Goal: Information Seeking & Learning: Learn about a topic

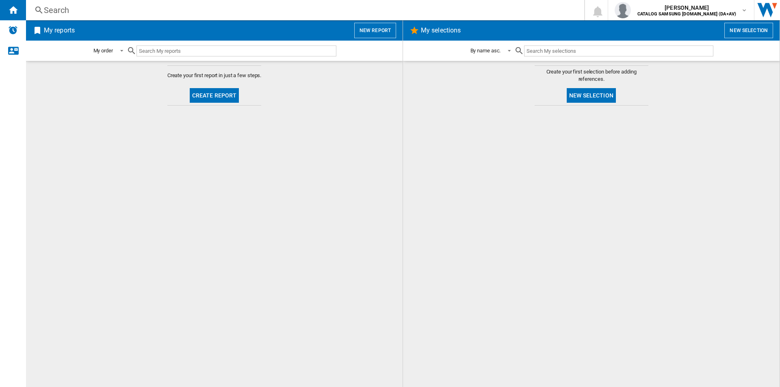
click at [172, 6] on div "Search" at bounding box center [303, 9] width 519 height 11
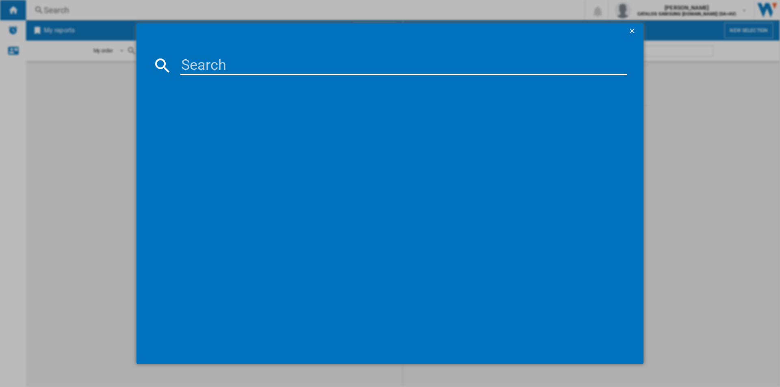
click at [206, 70] on input at bounding box center [403, 65] width 447 height 19
paste input "WW80CGC04DAEEU"
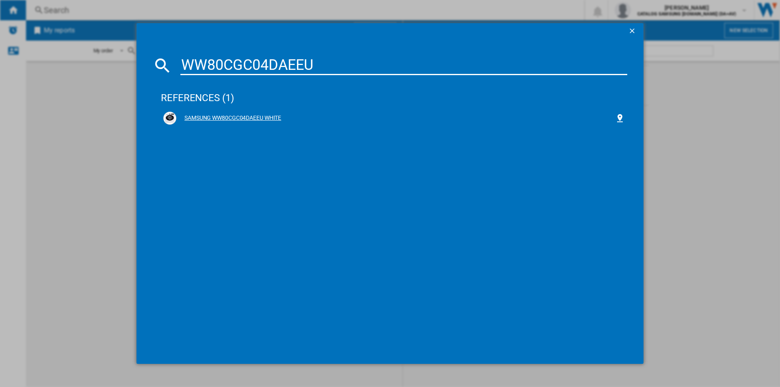
type input "WW80CGC04DAEEU"
click at [246, 119] on div "SAMSUNG WW80CGC04DAEEU WHITE" at bounding box center [395, 118] width 439 height 8
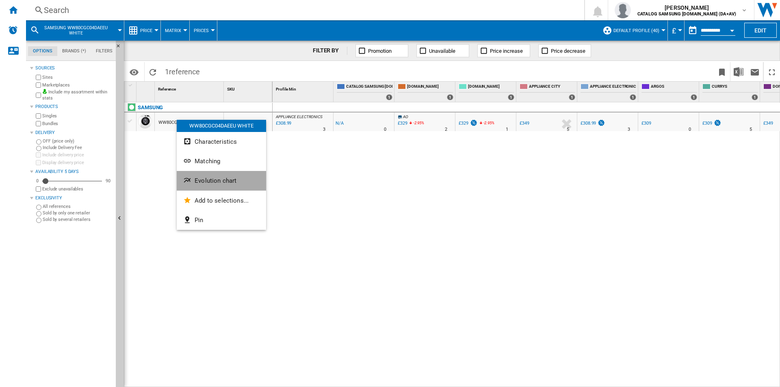
click at [218, 184] on span "Evolution chart" at bounding box center [215, 180] width 42 height 7
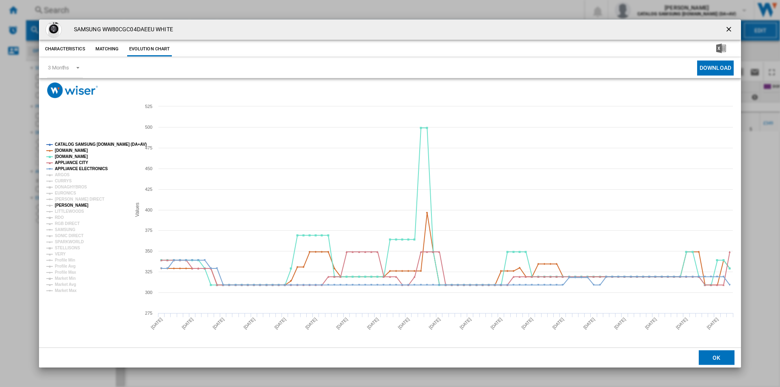
click at [69, 205] on tspan "[PERSON_NAME]" at bounding box center [72, 205] width 34 height 4
